Goal: Communication & Community: Answer question/provide support

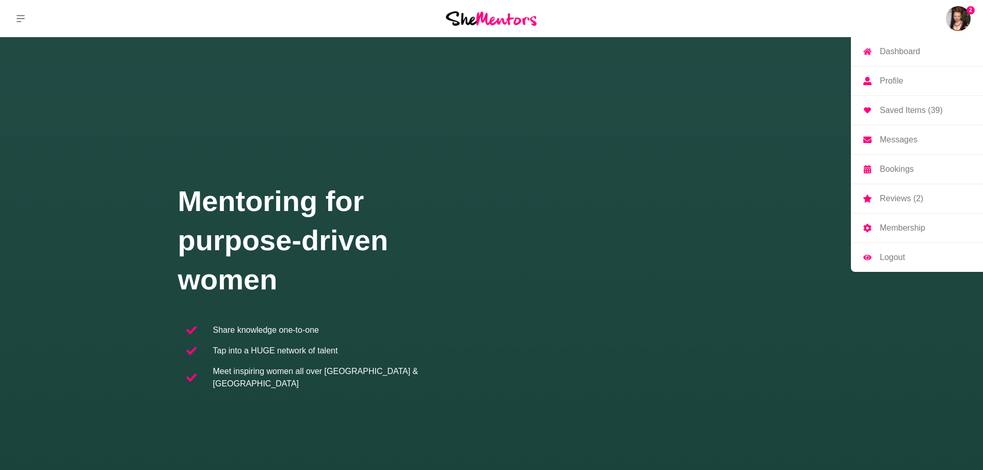
click at [901, 138] on p "Messages" at bounding box center [899, 140] width 38 height 8
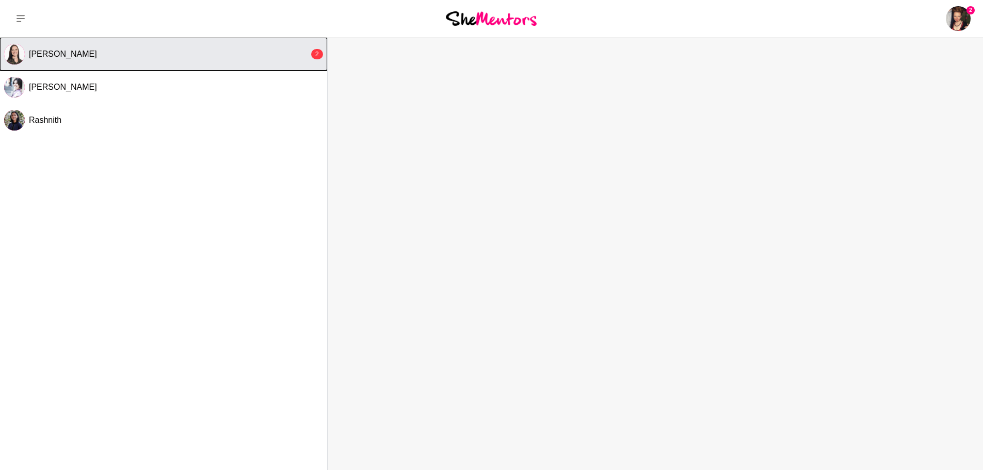
click at [209, 54] on div "[PERSON_NAME]" at bounding box center [169, 54] width 280 height 10
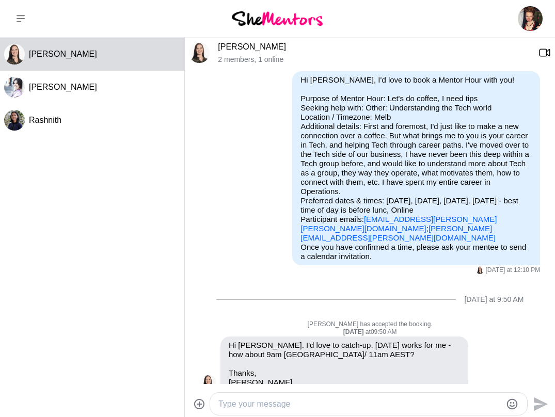
scroll to position [65, 0]
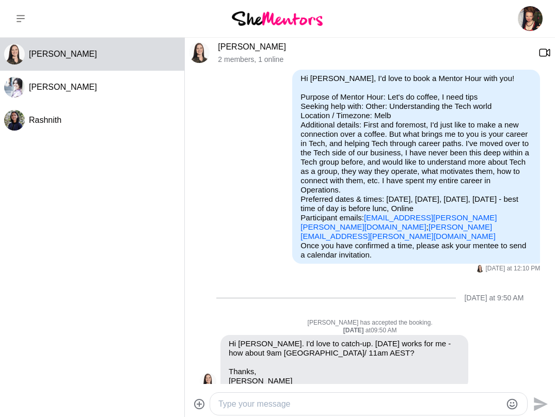
click at [281, 396] on div at bounding box center [368, 404] width 317 height 22
click at [271, 404] on textarea "Type your message" at bounding box center [359, 404] width 283 height 12
type textarea "Awesome! I have sent through a meeting invite. Talk soon."
click at [536, 405] on icon "Send" at bounding box center [541, 404] width 14 height 14
